Goal: Obtain resource: Download file/media

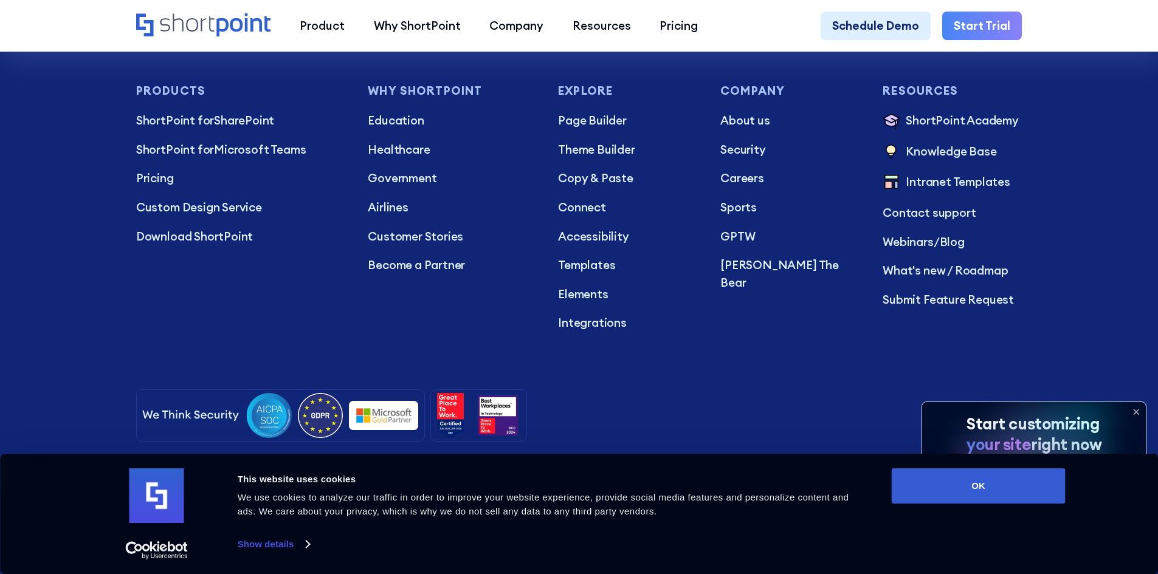
scroll to position [11823, 0]
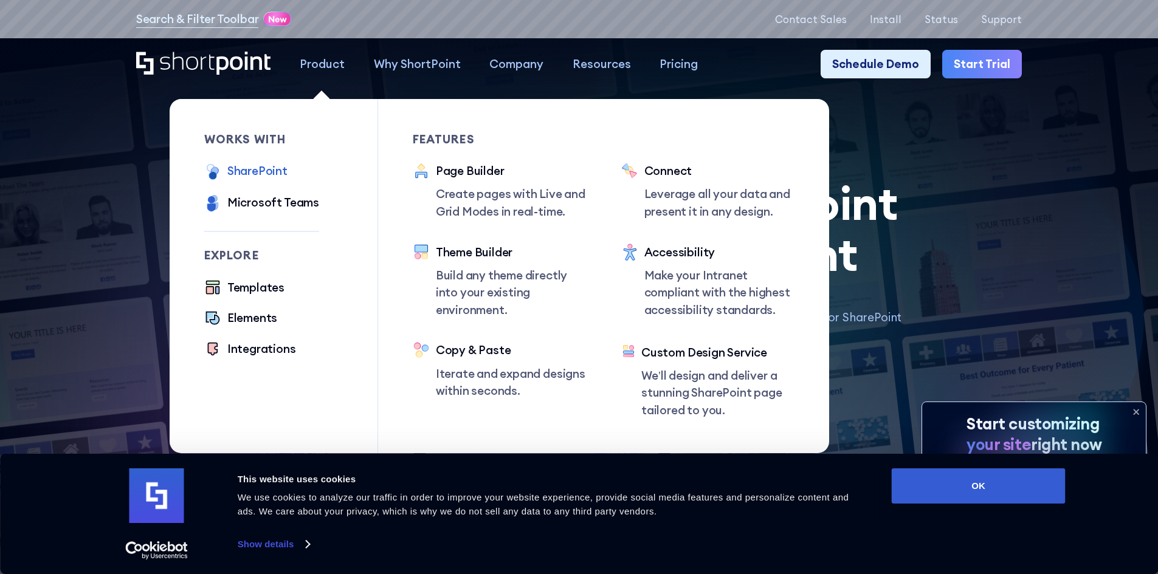
click at [251, 172] on div "SharePoint" at bounding box center [257, 171] width 60 height 18
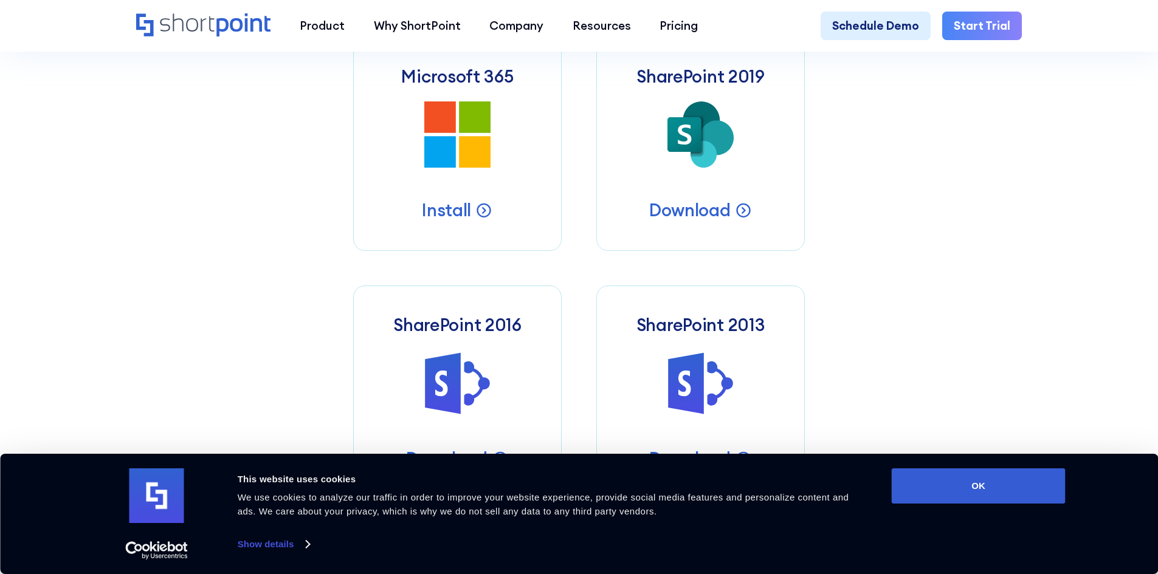
scroll to position [608, 0]
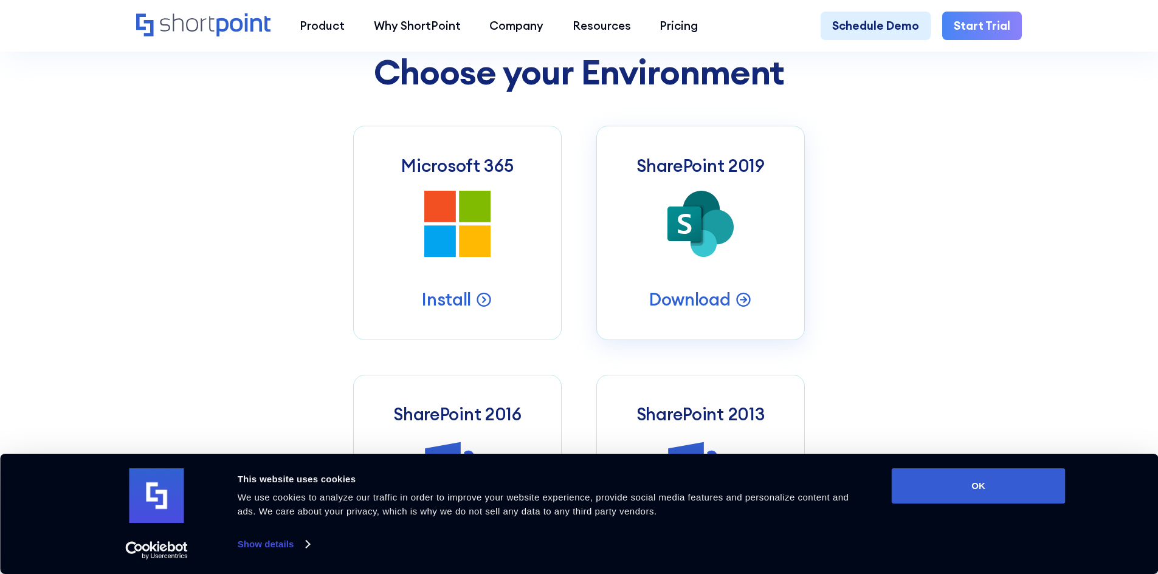
click at [702, 229] on icon at bounding box center [692, 225] width 20 height 36
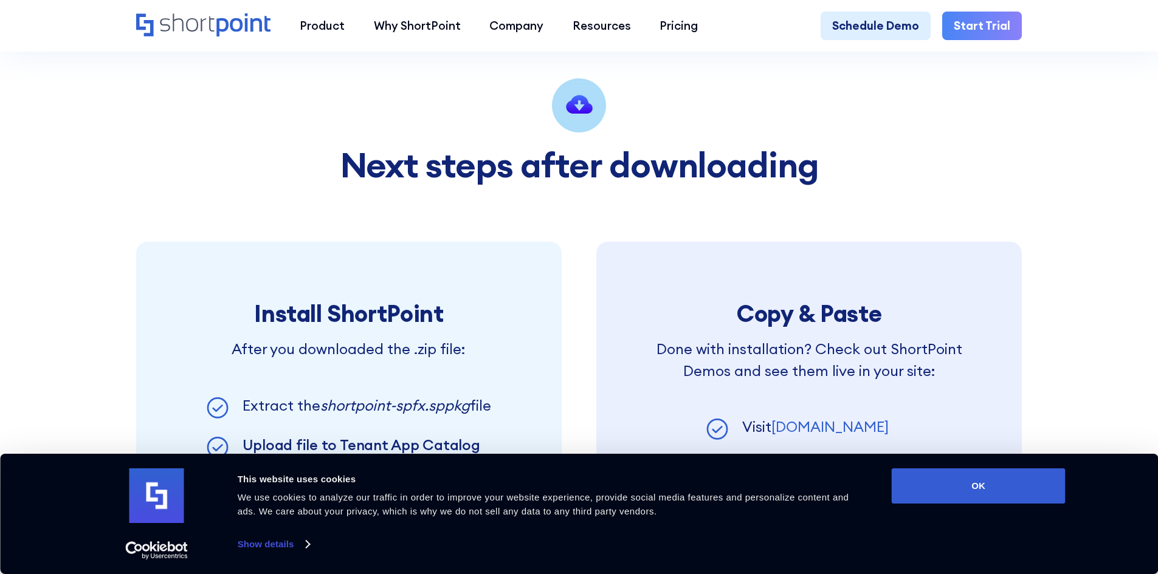
scroll to position [851, 0]
